Goal: Transaction & Acquisition: Subscribe to service/newsletter

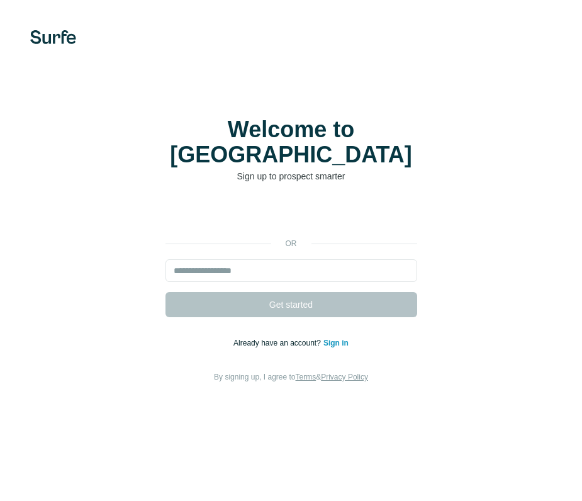
click at [306, 203] on div "Sign in with Google. Opens in new tab" at bounding box center [291, 215] width 252 height 28
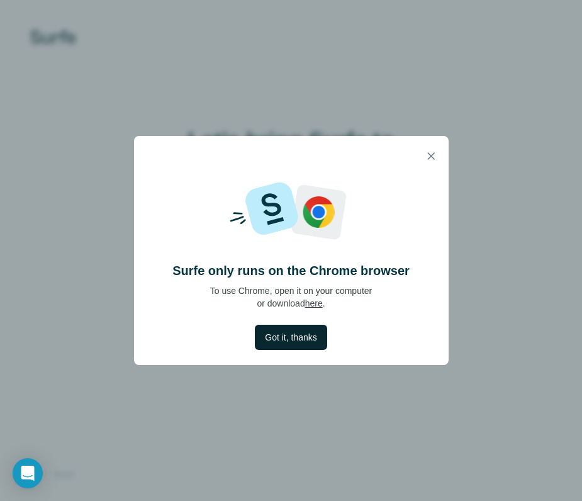
click at [311, 340] on span "Got it, thanks" at bounding box center [291, 337] width 52 height 13
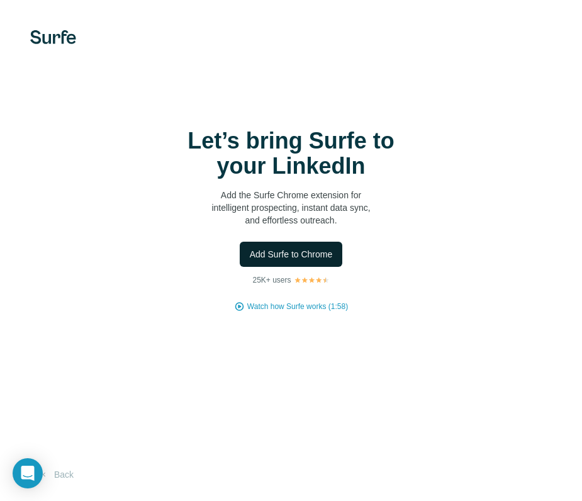
click at [318, 257] on span "Add Surfe to Chrome" at bounding box center [291, 254] width 83 height 13
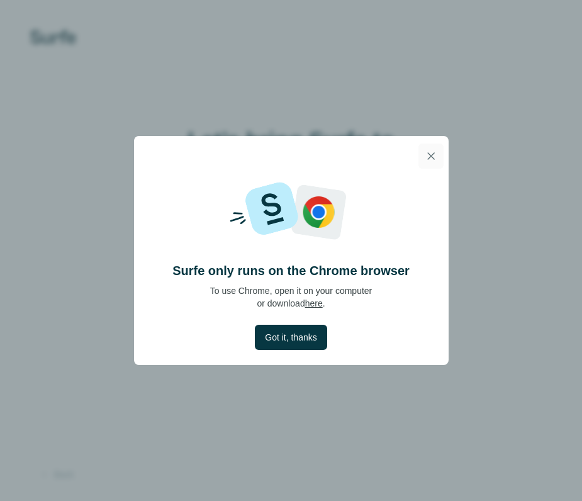
click at [433, 155] on icon "button" at bounding box center [430, 156] width 13 height 13
